Goal: Task Accomplishment & Management: Manage account settings

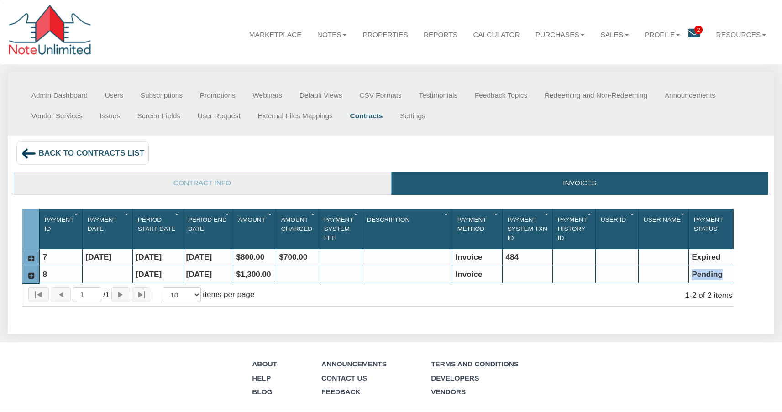
drag, startPoint x: 692, startPoint y: 279, endPoint x: 730, endPoint y: 279, distance: 37.4
click at [730, 279] on div "Pending" at bounding box center [714, 274] width 50 height 17
click at [32, 277] on icon at bounding box center [31, 276] width 8 height 8
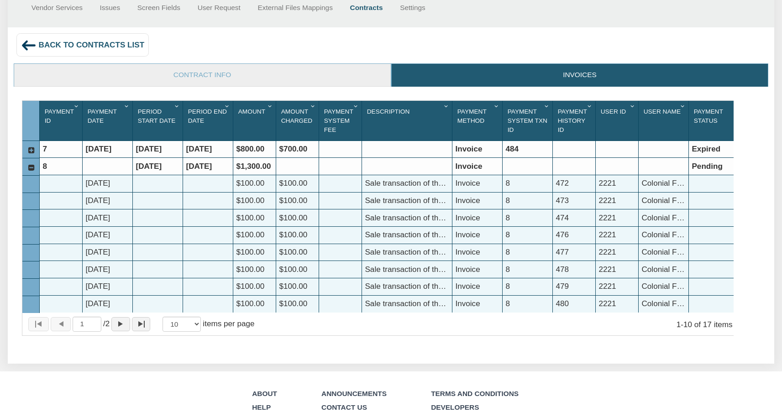
scroll to position [109, 0]
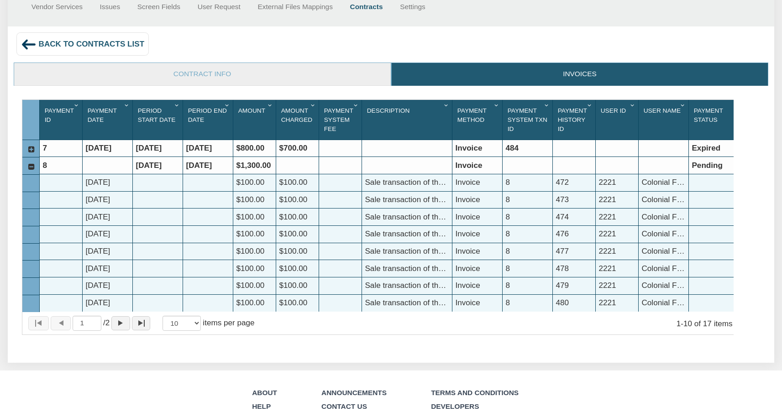
click at [31, 170] on icon at bounding box center [31, 167] width 8 height 8
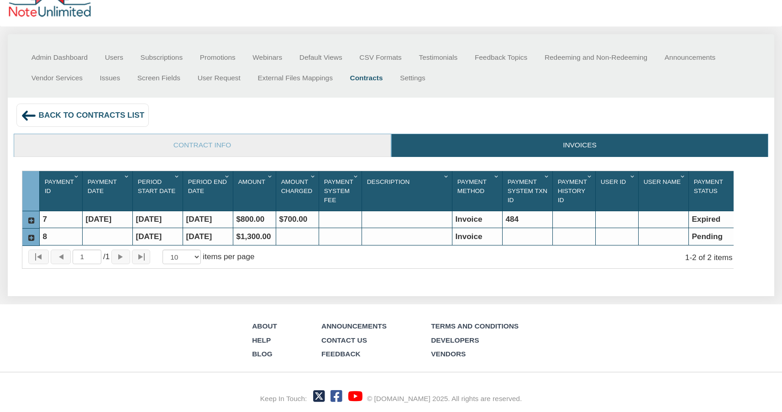
scroll to position [44, 0]
click at [367, 73] on link "Contracts" at bounding box center [367, 78] width 50 height 21
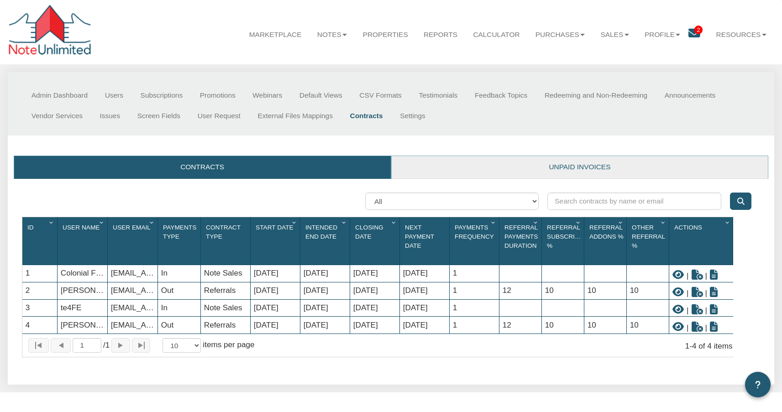
click at [575, 166] on link "Unpaid invoices" at bounding box center [580, 167] width 377 height 23
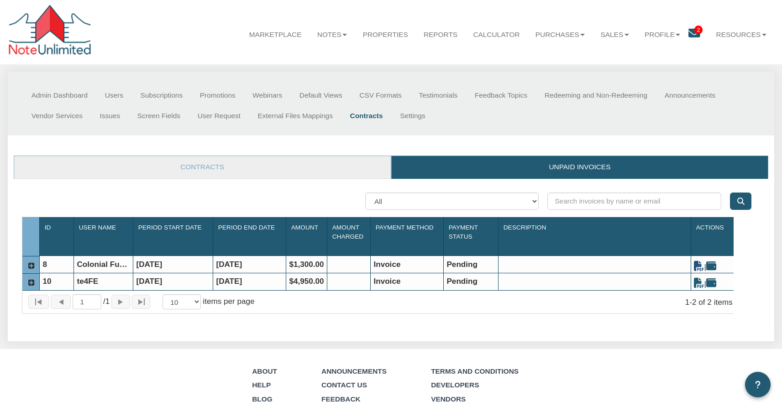
click at [699, 270] on icon at bounding box center [699, 266] width 10 height 10
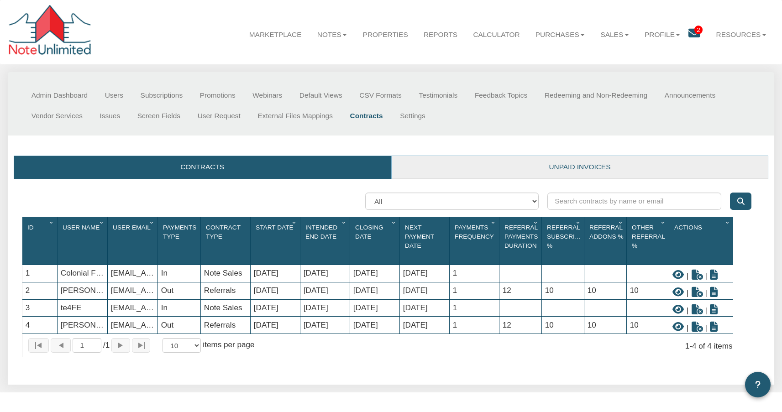
click at [594, 170] on link "Unpaid invoices" at bounding box center [580, 167] width 377 height 23
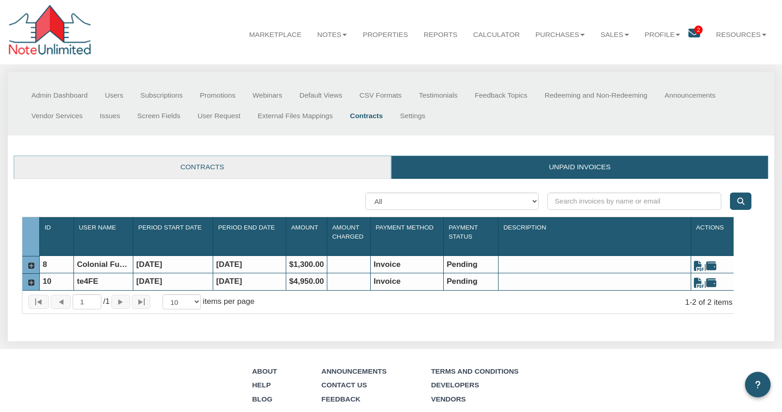
click at [201, 171] on link "Contracts" at bounding box center [202, 167] width 377 height 23
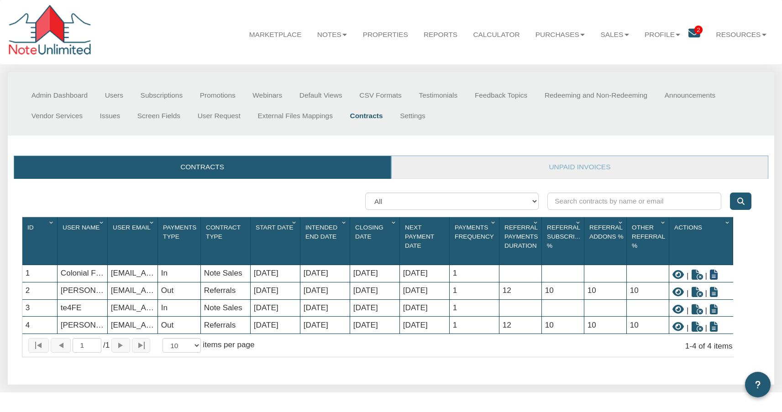
click at [715, 279] on icon at bounding box center [714, 275] width 8 height 10
click at [713, 297] on icon at bounding box center [714, 292] width 8 height 10
